Goal: Check status: Check status

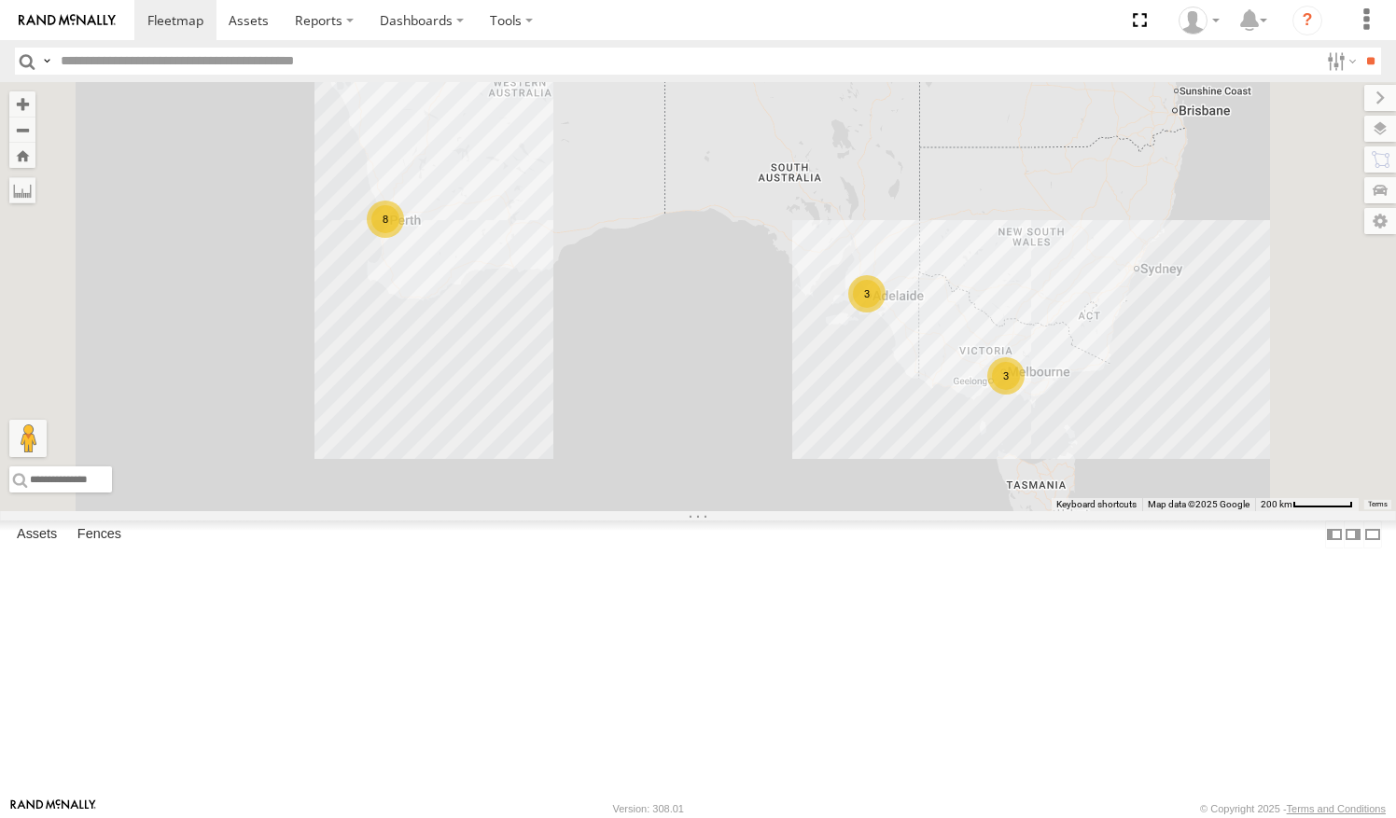
click at [0, 0] on link at bounding box center [0, 0] width 0 height 0
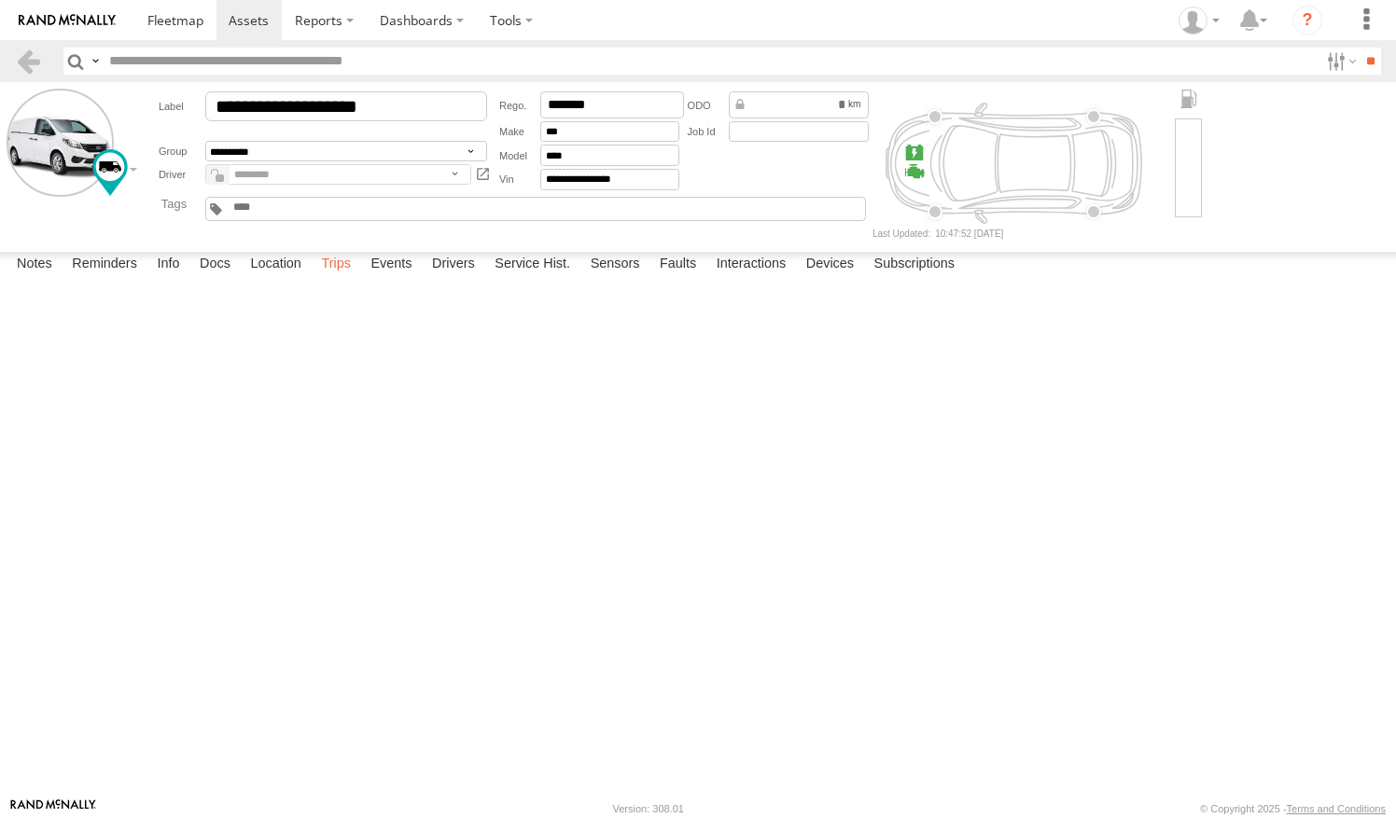
click at [345, 278] on label "Trips" at bounding box center [336, 265] width 49 height 26
click at [21, 73] on link at bounding box center [28, 61] width 27 height 27
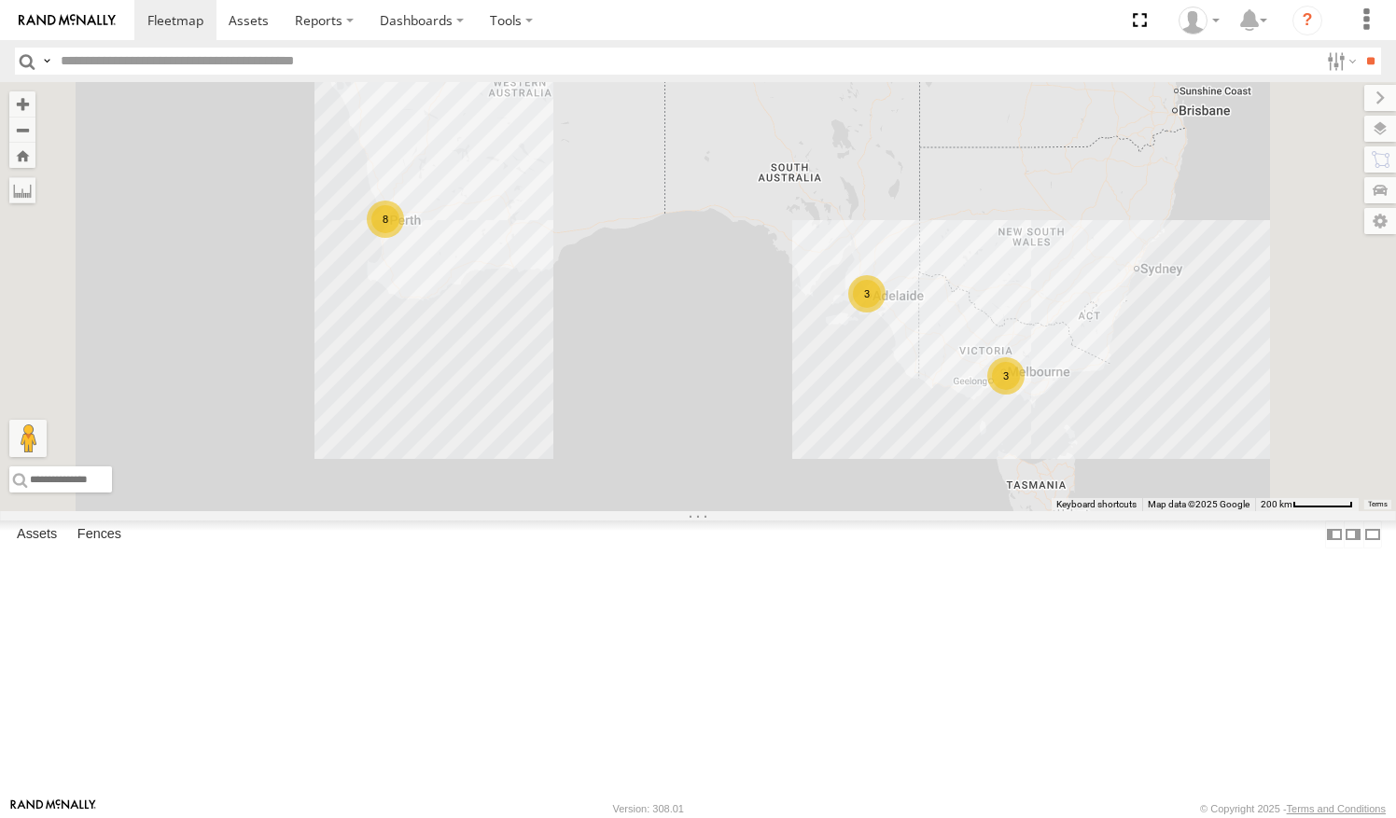
click at [0, 0] on link at bounding box center [0, 0] width 0 height 0
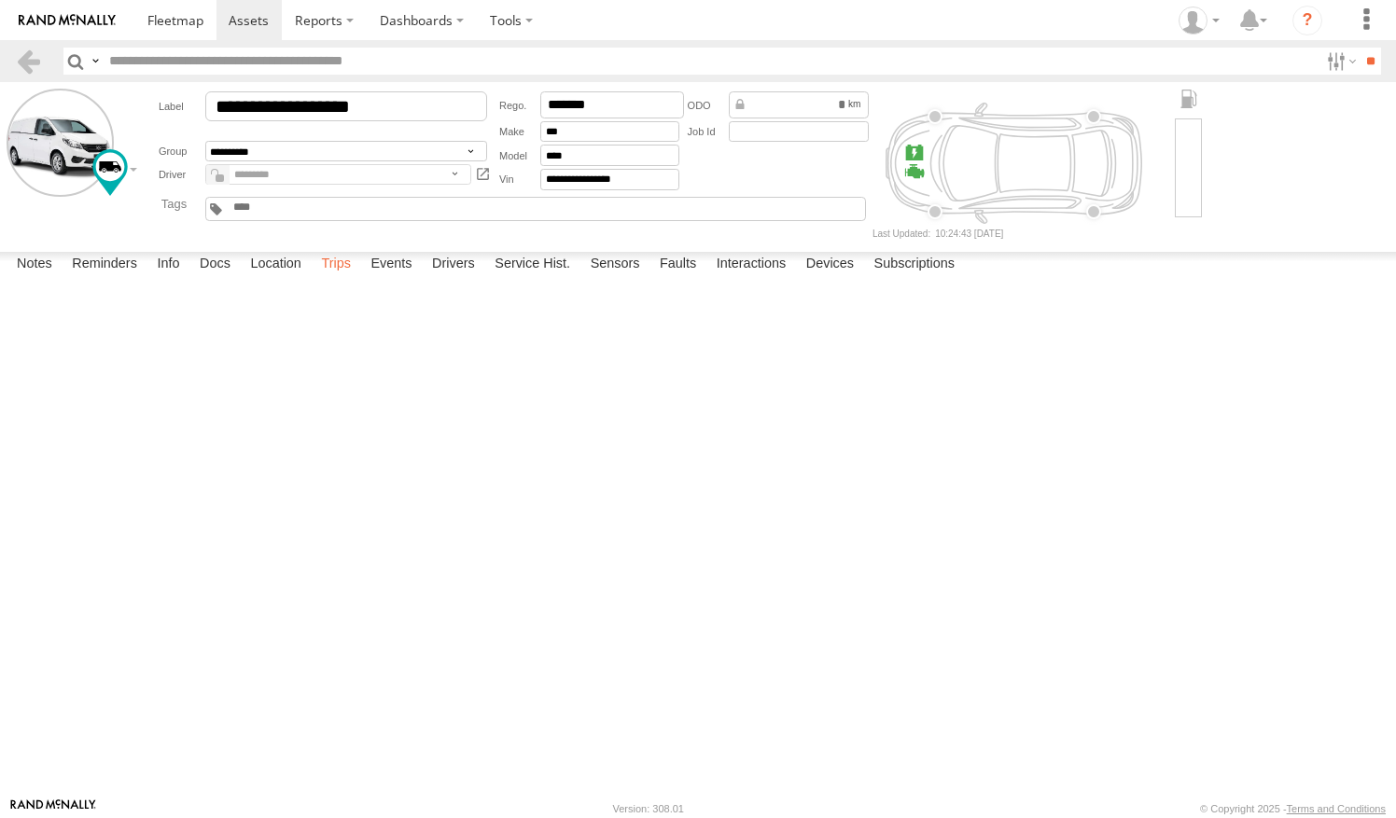
click at [352, 278] on label "Trips" at bounding box center [336, 265] width 49 height 26
click at [31, 68] on link at bounding box center [28, 61] width 27 height 27
